Goal: Transaction & Acquisition: Purchase product/service

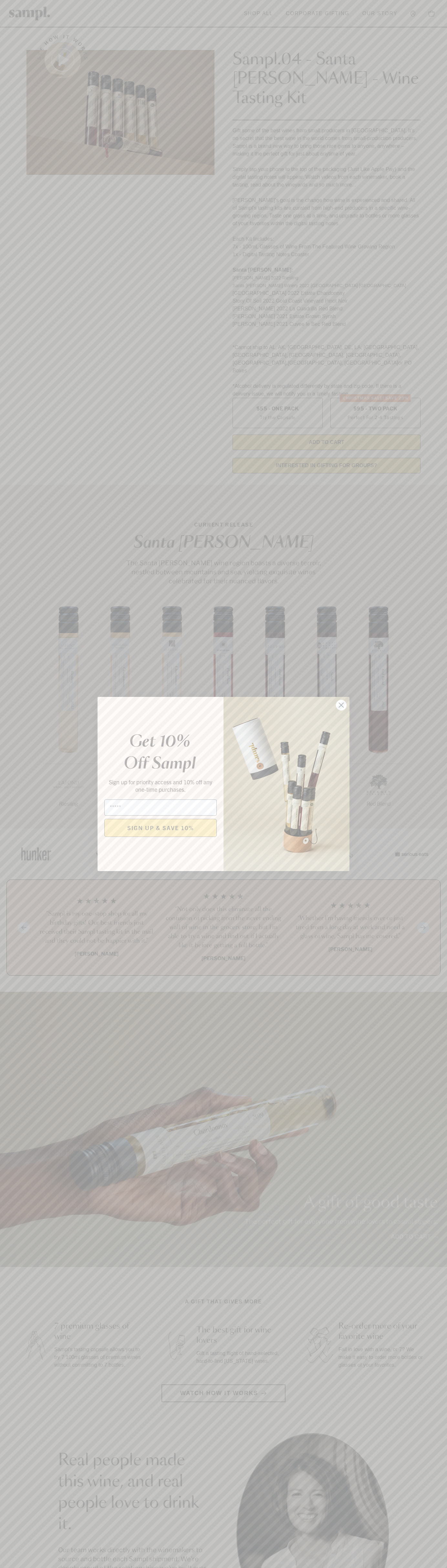
click at [341, 705] on icon "Close dialog" at bounding box center [341, 705] width 4 height 4
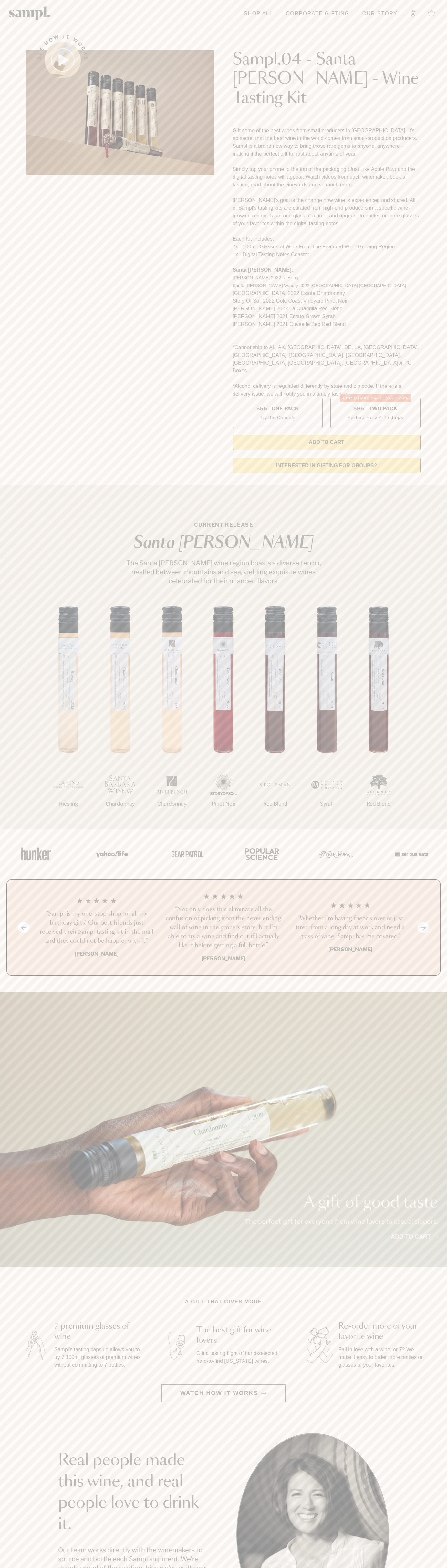
click at [147, 1] on header "Toggle navigation menu Shop All Corporate Gifting Our Story Account Story Shop …" at bounding box center [224, 13] width 447 height 27
click at [433, 1379] on main "See how it works Sampl.04 - Santa Barbara - Wine Tasting Kit Gift some of the b…" at bounding box center [224, 1229] width 447 height 2458
click at [365, 1567] on html "Skip to main content Toggle navigation menu Shop All Corporate Gifting Our Stor…" at bounding box center [224, 1304] width 447 height 2608
click at [18, 628] on div "1/7 Riesling 2/7 Chardonnay 3/7" at bounding box center [224, 717] width 447 height 222
click at [375, 398] on label "Christmas SALE! Save 20% $95 - Two Pack Perfect For 2-4 Tastings" at bounding box center [375, 413] width 90 height 30
